Goal: Find specific page/section: Find specific page/section

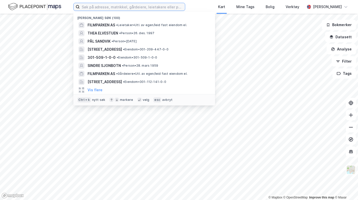
click at [105, 8] on input at bounding box center [132, 7] width 105 height 8
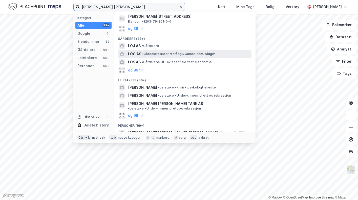
scroll to position [58, 0]
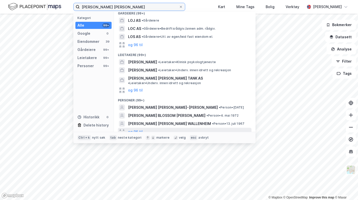
type input "[PERSON_NAME] [PERSON_NAME]"
click at [134, 131] on div "og 96 til" at bounding box center [185, 132] width 134 height 8
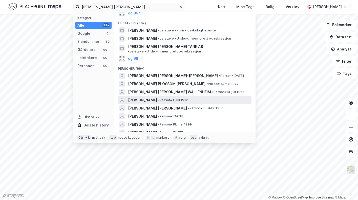
scroll to position [134, 0]
